Goal: Task Accomplishment & Management: Manage account settings

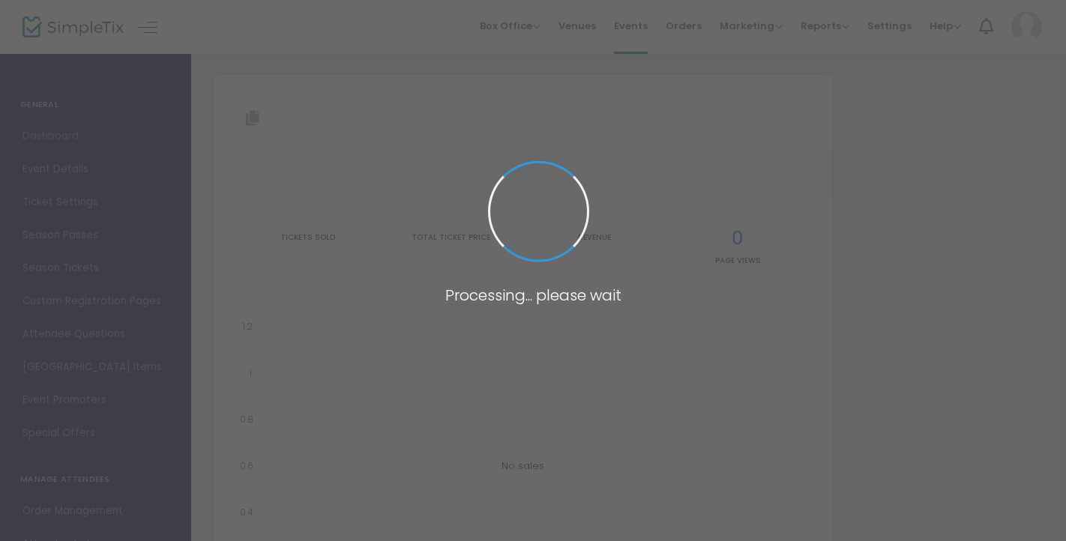
type input "https://www.simpletix.com/e/por-nosotras-comemos-tickets-226030"
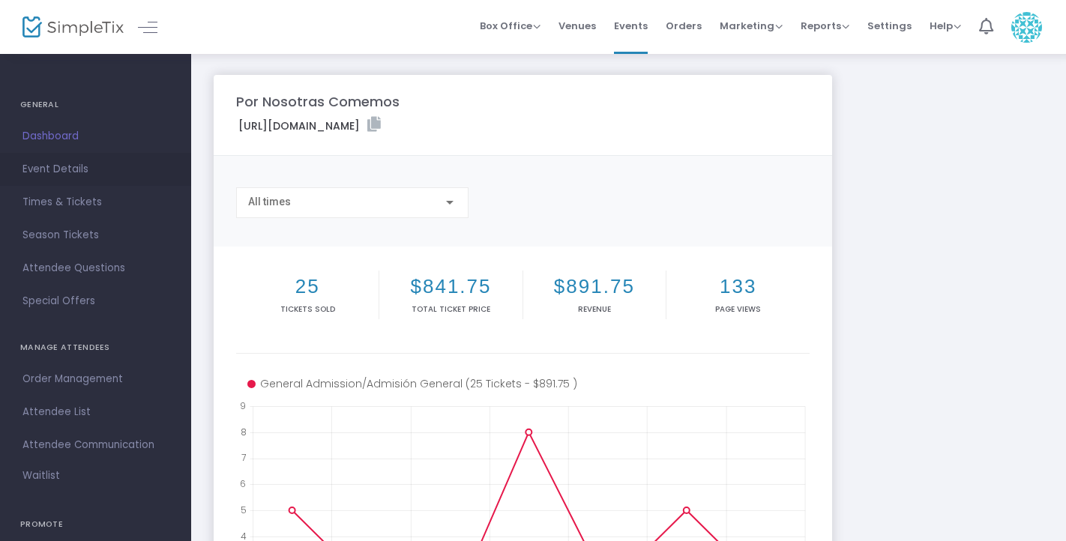
click at [90, 168] on span "Event Details" at bounding box center [95, 169] width 146 height 19
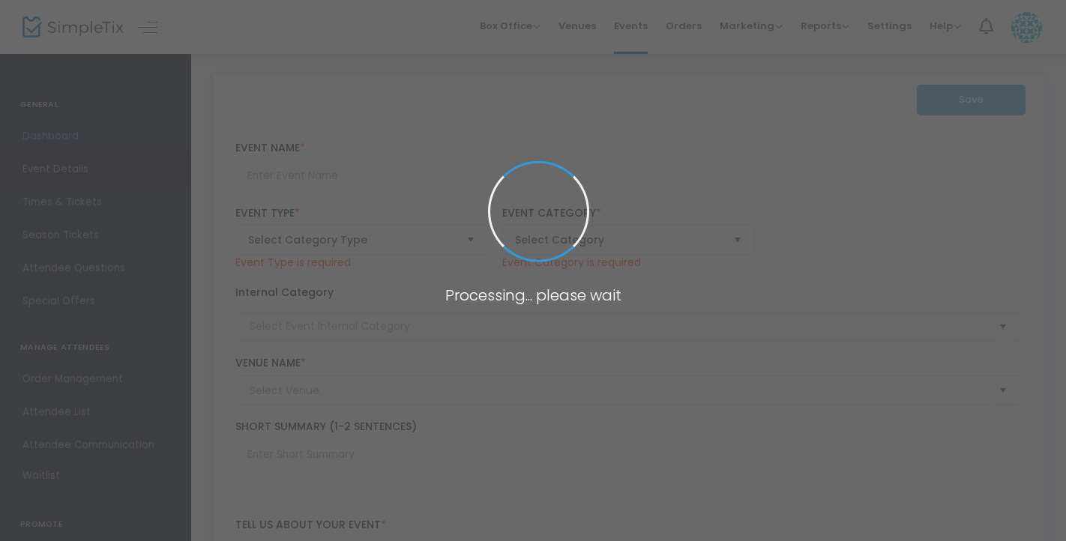
type input "Por Nosotras Comemos"
type textarea "Por Nosotras Comemos is an intimate, mother-daughter dance-theater experience a…"
type input "Buy Tickets"
type input "Taqueria El Vaporcito"
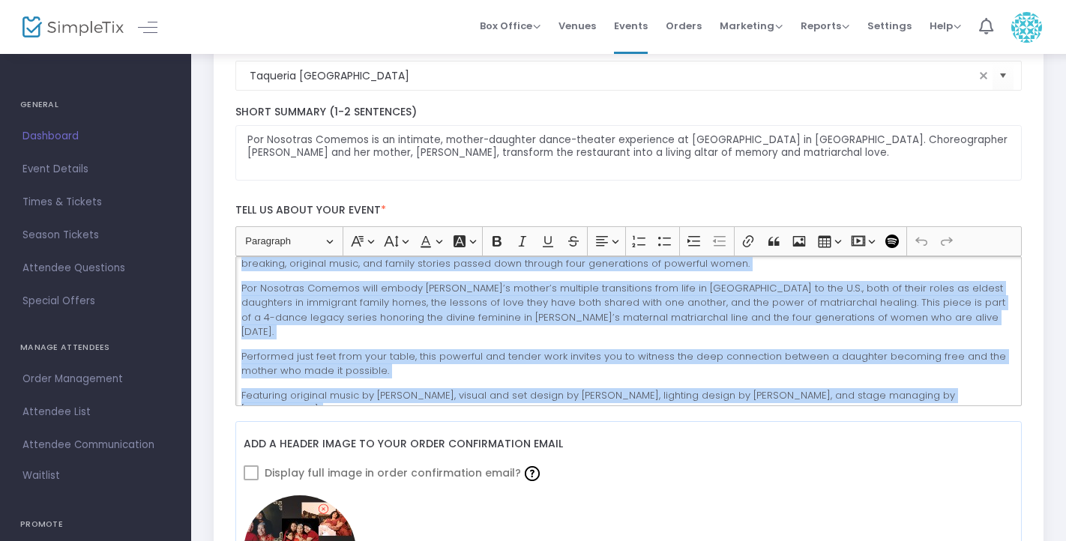
scroll to position [118, 0]
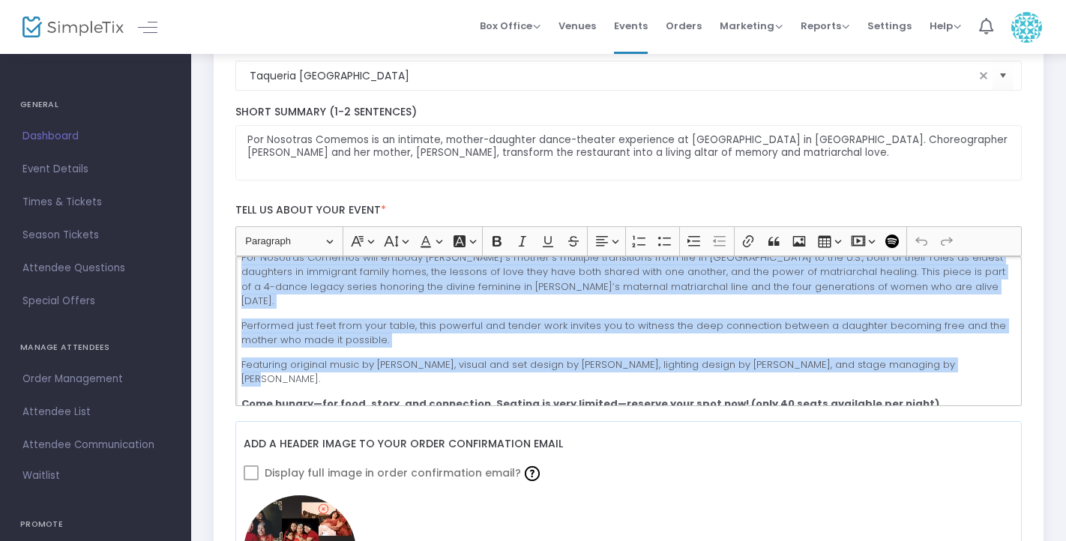
drag, startPoint x: 361, startPoint y: 271, endPoint x: 954, endPoint y: 348, distance: 597.4
click at [954, 348] on div "Thursday Sep. 11th 6:30pm-8:30pm Friday Sep. 12th 6:30pm-8:30pm Por Nosotras Co…" at bounding box center [628, 331] width 787 height 150
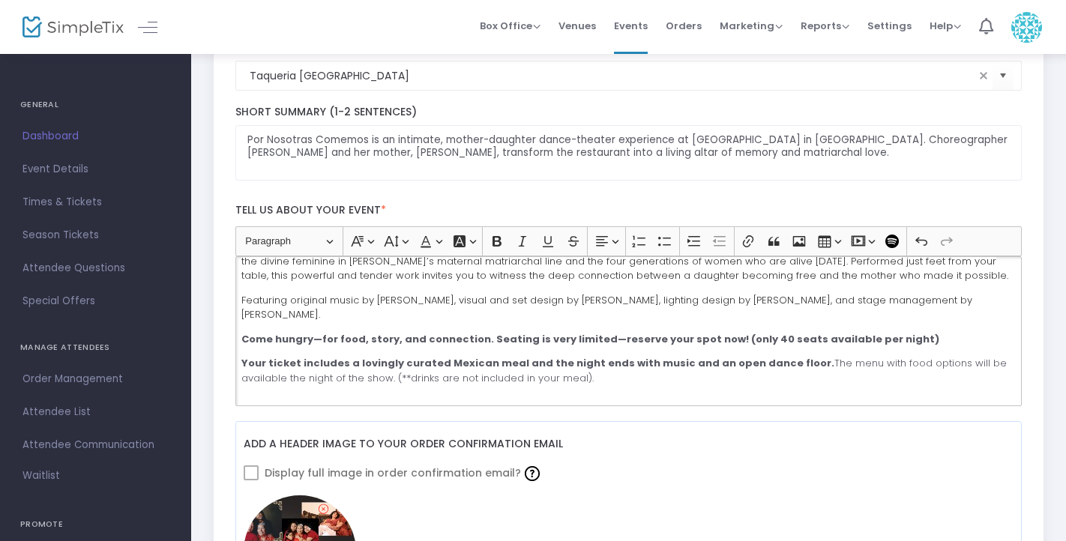
scroll to position [151, 0]
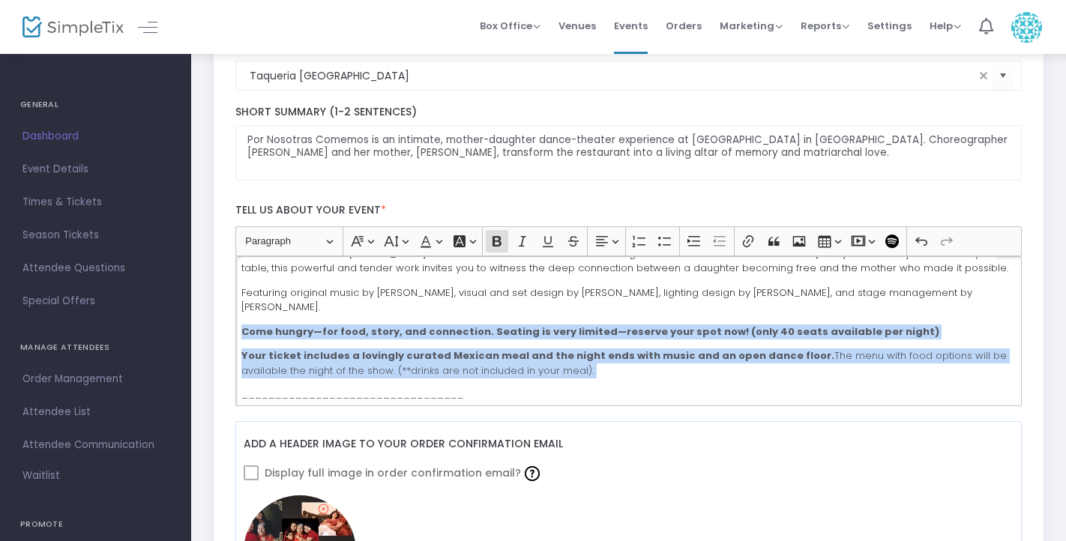
drag, startPoint x: 242, startPoint y: 318, endPoint x: 580, endPoint y: 364, distance: 340.7
click at [580, 364] on div "Thursday Sep. 11th 6:30pm-8:30pm Friday Sep. 12th 6:30pm-8:30pm Por Nosotras Co…" at bounding box center [628, 331] width 787 height 150
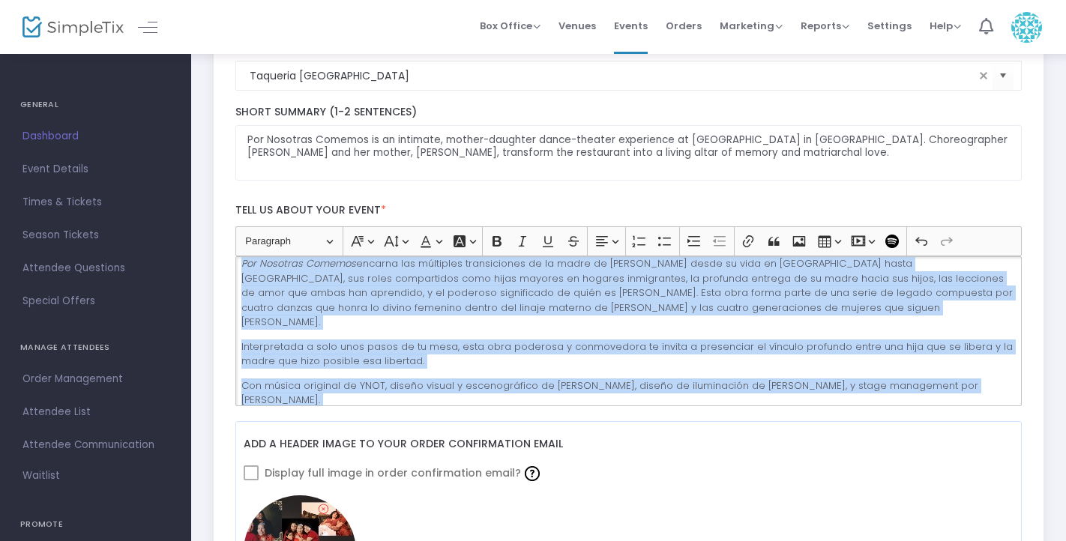
scroll to position [378, 0]
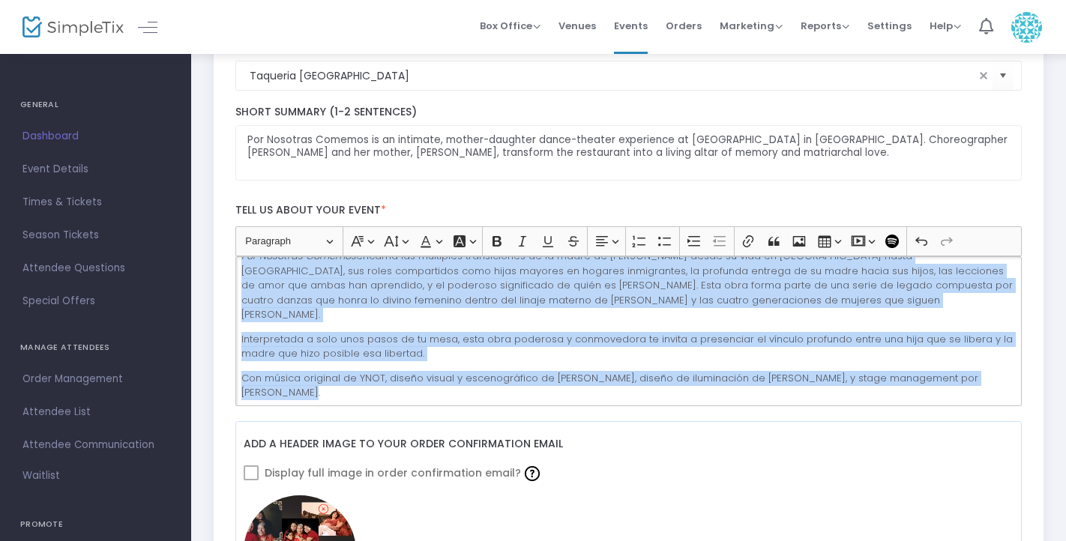
drag, startPoint x: 361, startPoint y: 271, endPoint x: 1010, endPoint y: 344, distance: 652.8
click at [1010, 344] on div "Thursday Sep. 11th 6:30pm-8:30pm Friday Sep. 12th 6:30pm-8:30pm Por Nosotras Co…" at bounding box center [628, 331] width 787 height 150
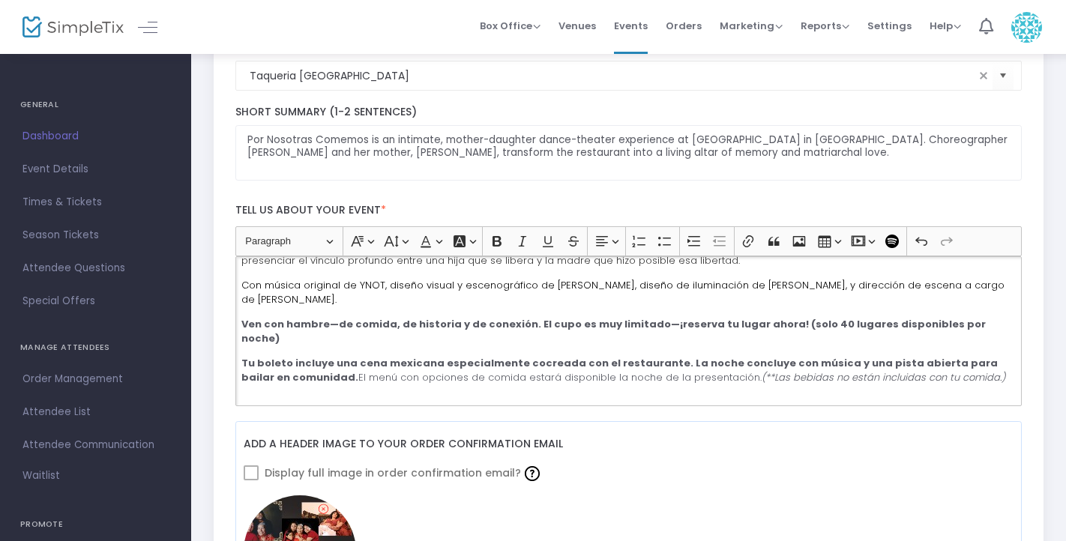
scroll to position [439, 0]
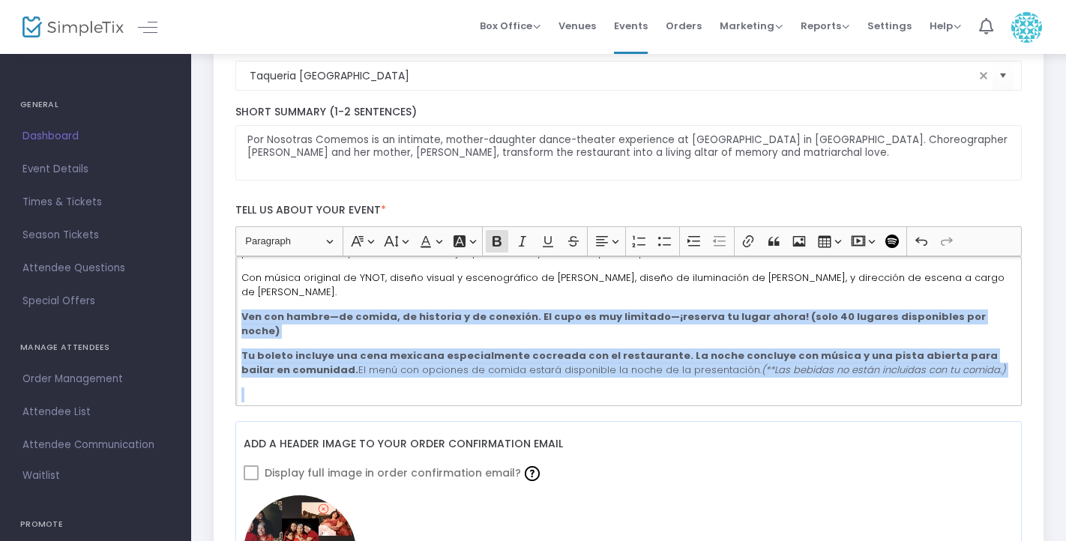
drag, startPoint x: 242, startPoint y: 303, endPoint x: 938, endPoint y: 360, distance: 698.3
click at [938, 360] on div "Thursday Sep. 11th 6:30pm-8:30pm Friday Sep. 12th 6:30pm-8:30pm Por Nosotras Co…" at bounding box center [628, 331] width 787 height 150
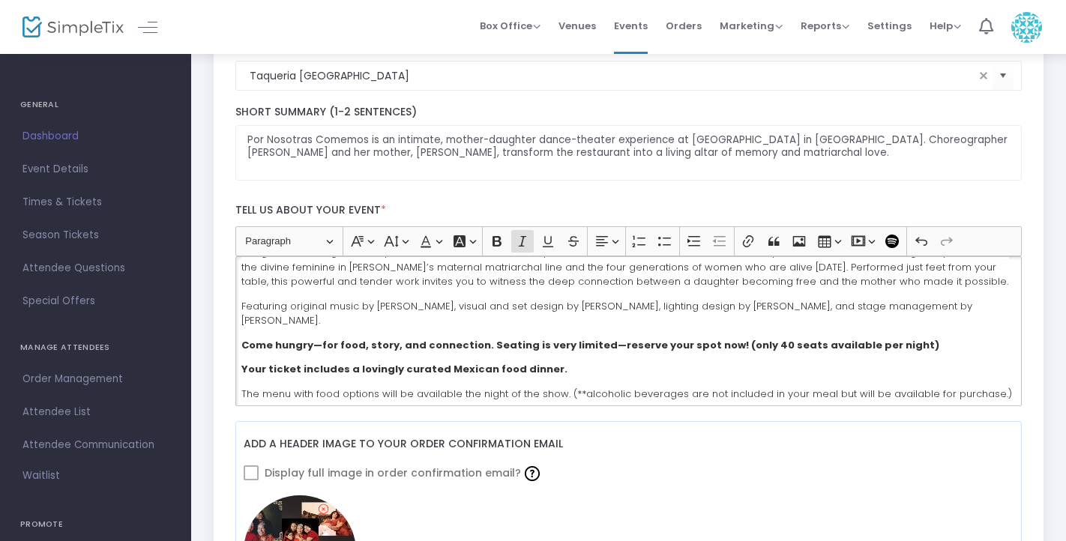
scroll to position [133, 0]
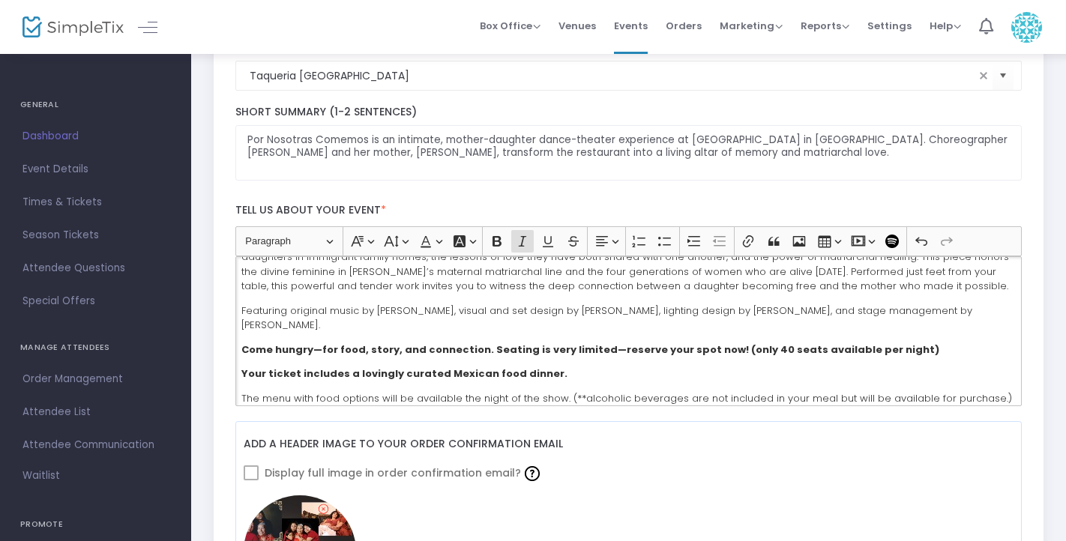
click at [973, 314] on p "Featuring original music by YNOT, visual and set design by Delia Ibañez, lighti…" at bounding box center [628, 318] width 774 height 29
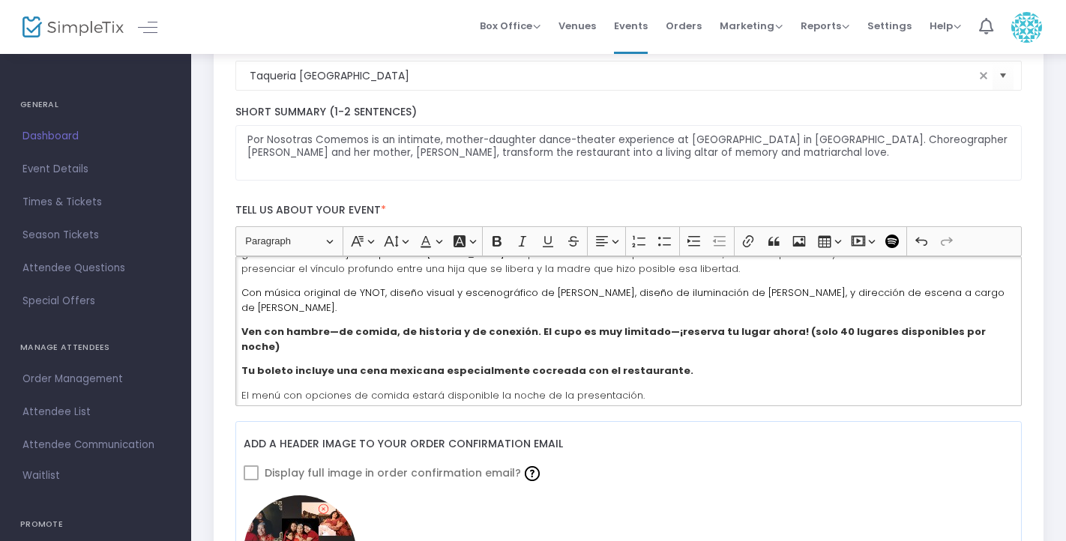
scroll to position [449, 0]
click at [392, 300] on div "Thursday Sep. 11th 6:30pm-8:30pm Friday Sep. 12th 6:30pm-8:30pm Por Nosotras Co…" at bounding box center [628, 331] width 787 height 150
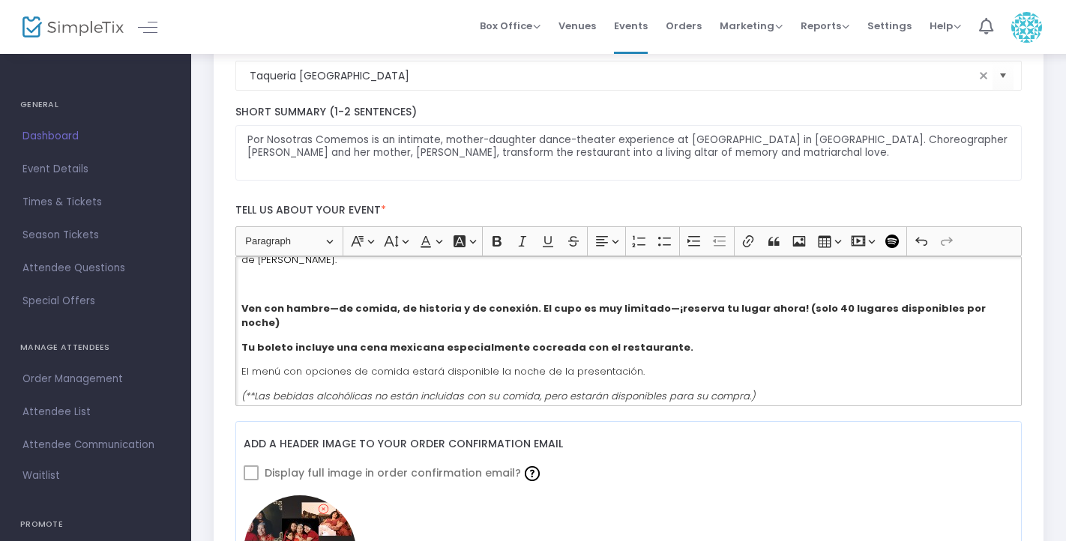
scroll to position [498, 0]
click at [763, 388] on p "(**Las bebidas alcohólicas no están incluidas con su comida, pero estarán dispo…" at bounding box center [628, 395] width 774 height 15
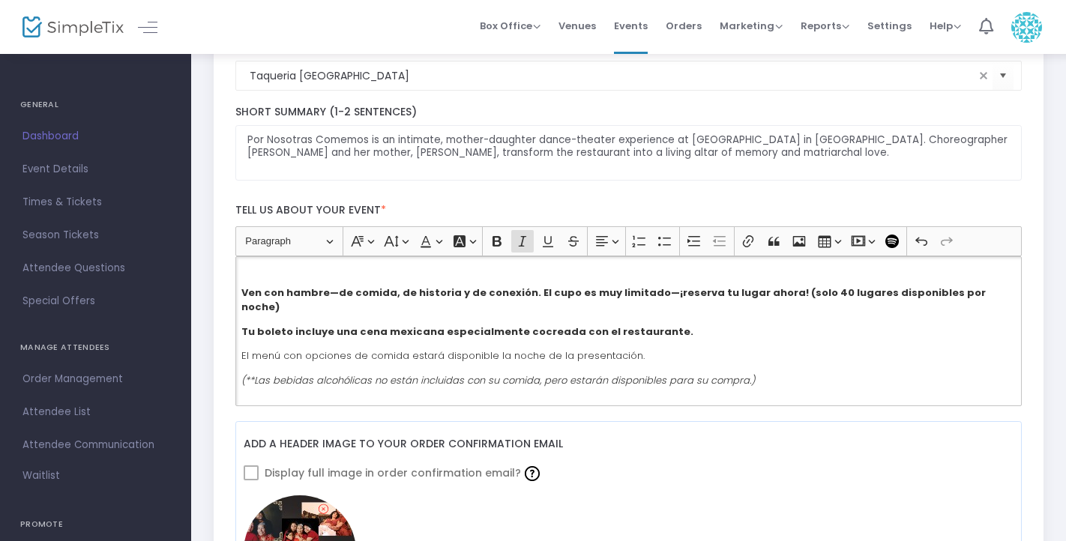
scroll to position [547, 0]
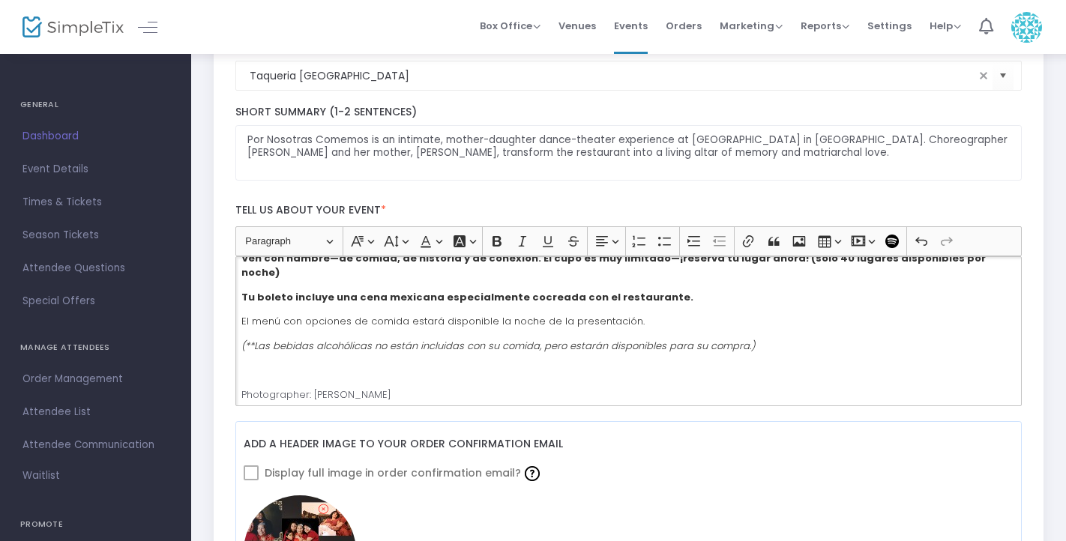
drag, startPoint x: 414, startPoint y: 367, endPoint x: 213, endPoint y: 364, distance: 201.0
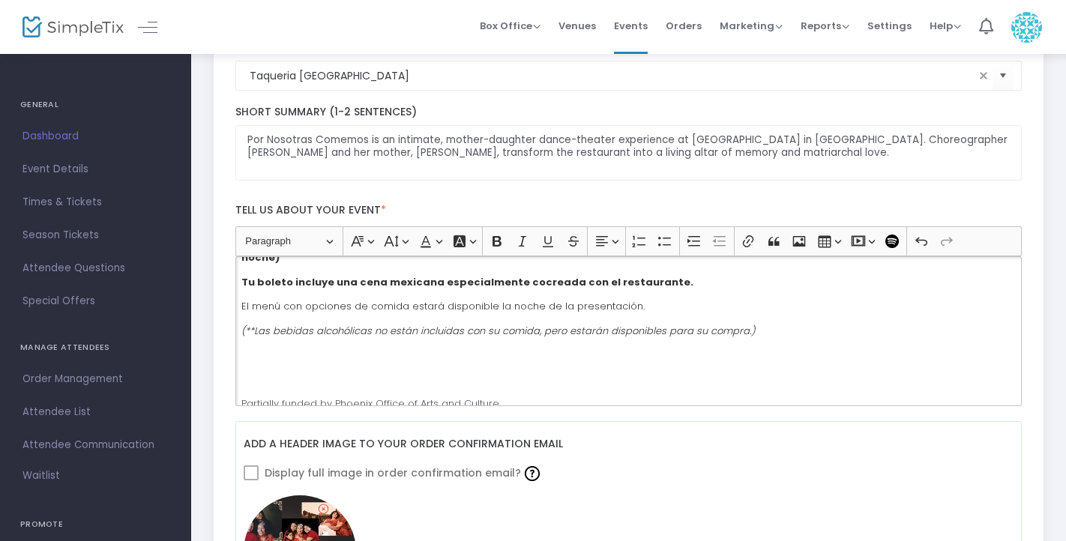
click at [262, 348] on p "Rich Text Editor, main" at bounding box center [628, 355] width 774 height 15
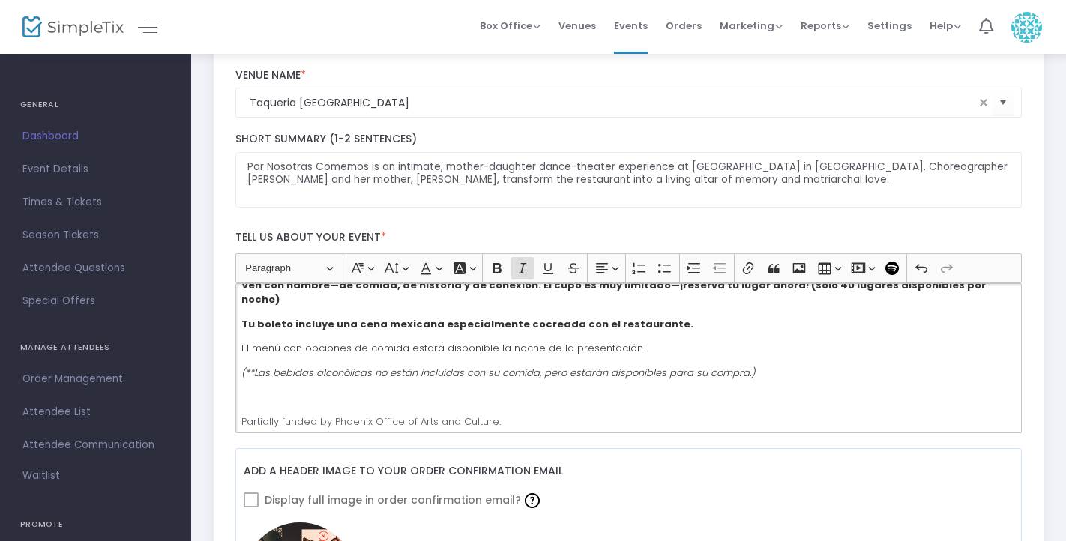
scroll to position [0, 0]
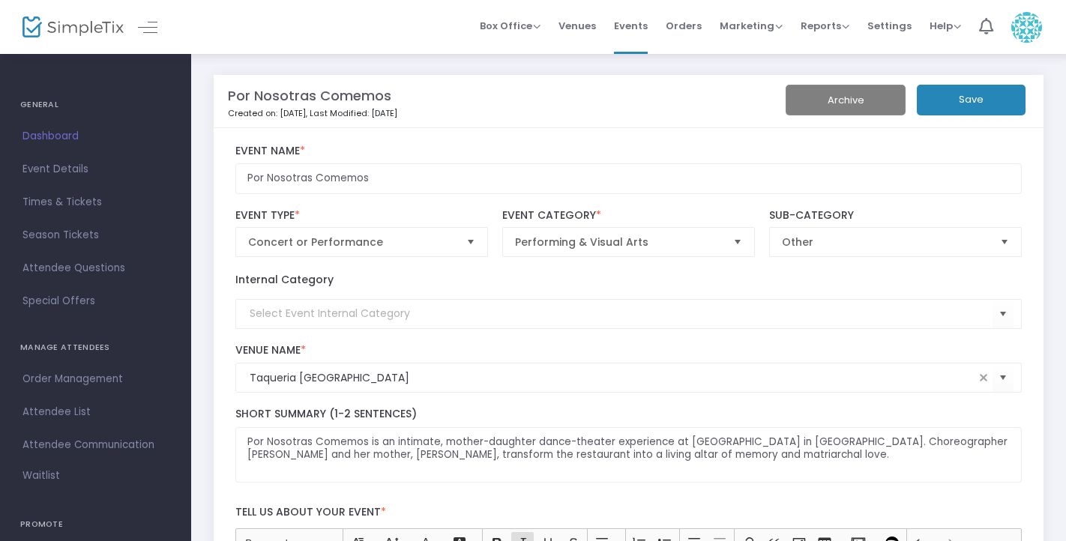
click at [984, 101] on button "Save" at bounding box center [971, 100] width 109 height 31
